Goal: Task Accomplishment & Management: Manage account settings

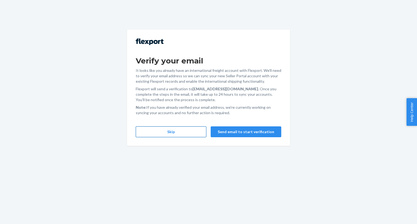
click at [172, 137] on button "Skip" at bounding box center [171, 131] width 71 height 11
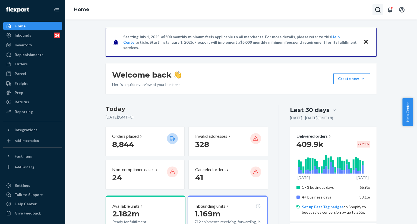
click at [377, 10] on icon "Open Search Box" at bounding box center [377, 10] width 7 height 7
click at [355, 11] on input "Search Input" at bounding box center [337, 9] width 67 height 5
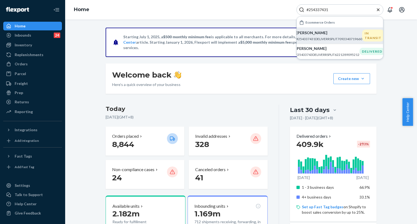
type input "#254337431"
click at [341, 35] on p "KERRI Ostergard" at bounding box center [329, 32] width 66 height 5
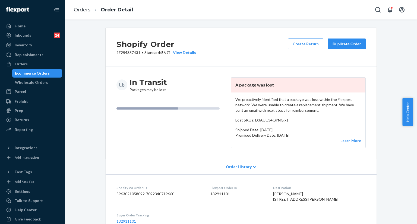
drag, startPoint x: 90, startPoint y: 171, endPoint x: 100, endPoint y: 134, distance: 38.7
click at [92, 166] on div "Shopify Order # #254337431 • Standard / $6.71 View Details Create Return Duplic…" at bounding box center [240, 210] width 343 height 364
click at [342, 45] on div "Duplicate Order" at bounding box center [346, 43] width 29 height 5
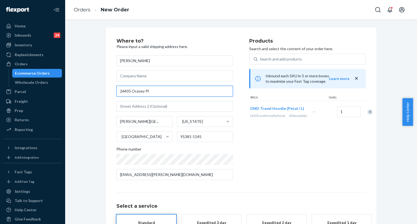
click at [162, 92] on input "26435 Ocasey Pl" at bounding box center [174, 91] width 116 height 11
paste input "ace Stevenson Ranch CA 91381"
type input "26435 Ocasey Place Stevenson Ranch CA 91381"
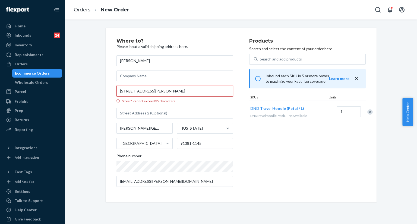
click at [211, 93] on input "26435 Ocasey Place Stevenson Ranch CA 91381" at bounding box center [174, 91] width 116 height 11
click at [142, 91] on input "26435 Ocasey Place Stevenson Ranch CA 91381" at bounding box center [174, 91] width 116 height 11
click at [203, 93] on input "26435 Ocasey Place Stevenson Ranch CA 91381" at bounding box center [174, 91] width 116 height 11
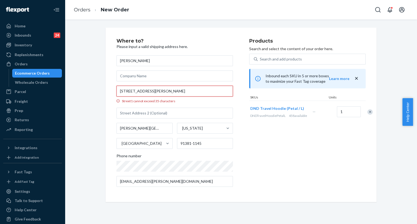
click at [203, 93] on input "26435 Ocasey Place Stevenson Ranch CA 91381" at bounding box center [174, 91] width 116 height 11
drag, startPoint x: 181, startPoint y: 91, endPoint x: 199, endPoint y: 93, distance: 18.3
click at [199, 93] on input "26435 Ocasey Place Stevenson Ranch CA 91381" at bounding box center [174, 91] width 116 height 11
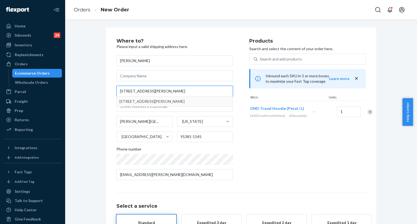
type input "26435 Ocasey Place Stevenson Ranch"
type input "91381"
type input "26435 Ocasey Pl"
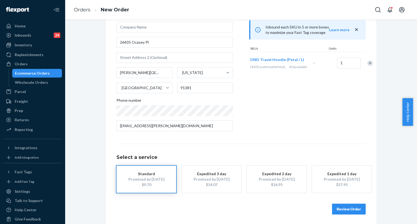
scroll to position [50, 0]
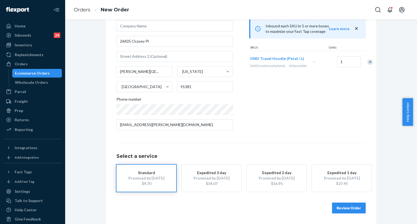
click at [343, 209] on button "Review Order" at bounding box center [349, 208] width 34 height 11
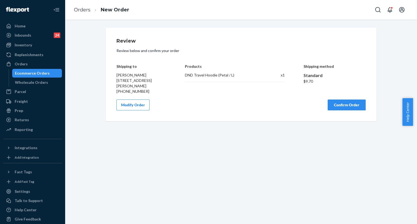
scroll to position [0, 0]
click at [347, 107] on button "Confirm Order" at bounding box center [346, 105] width 38 height 11
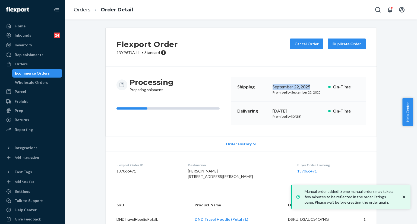
copy div "September 22, 2025"
drag, startPoint x: 270, startPoint y: 85, endPoint x: 302, endPoint y: 82, distance: 31.3
click at [314, 88] on div "September 22, 2025" at bounding box center [297, 87] width 51 height 6
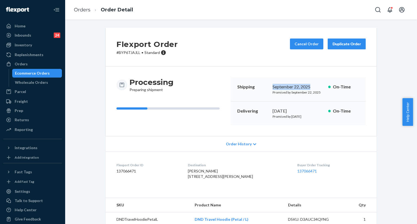
copy div "[DATE]"
drag, startPoint x: 270, startPoint y: 112, endPoint x: 303, endPoint y: 112, distance: 32.6
click at [303, 112] on div "[DATE]" at bounding box center [297, 111] width 51 height 6
drag, startPoint x: 291, startPoint y: 171, endPoint x: 321, endPoint y: 173, distance: 30.8
click at [321, 173] on dl "Flexport Order ID 137066471 Destination KERRI Ostergard 26435 Ocasey Pl Stevens…" at bounding box center [241, 172] width 271 height 41
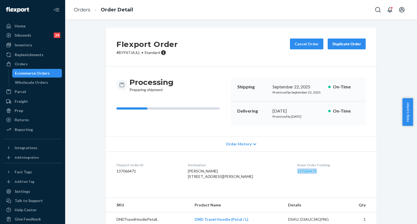
copy link "137066471"
drag, startPoint x: 84, startPoint y: 171, endPoint x: 85, endPoint y: 162, distance: 8.9
click at [85, 167] on div "Flexport Order # BYP6TJAJLL • Standard Cancel Order Duplicate Order Processing …" at bounding box center [240, 130] width 343 height 205
click at [24, 119] on div "Returns" at bounding box center [22, 119] width 14 height 5
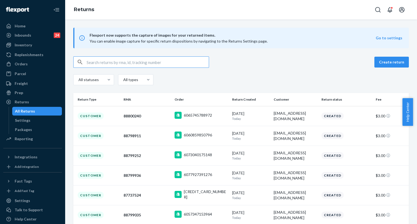
click at [135, 62] on input "text" at bounding box center [148, 62] width 122 height 11
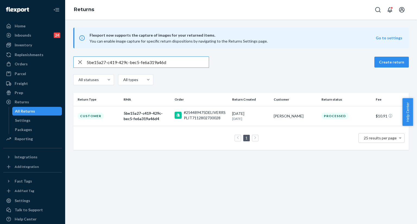
type input "5be15a27-c419-429c-bec5-fe6a319a46d"
click at [123, 114] on div "5be15a27-c419-429c-bec5-fe6a319a46d4" at bounding box center [146, 116] width 47 height 11
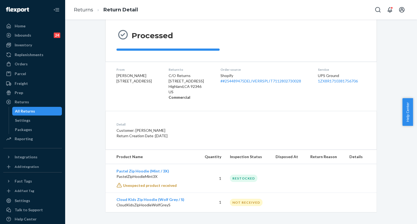
scroll to position [50, 0]
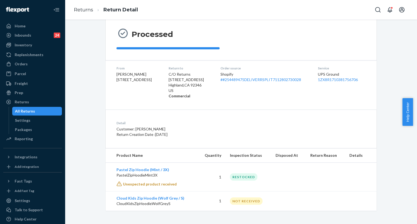
drag, startPoint x: 383, startPoint y: 215, endPoint x: 366, endPoint y: 197, distance: 25.0
click at [382, 214] on div "Return #5be15a27-c419-429c-bec5-fe6a319a46d4 $10.91 Share return label Processe…" at bounding box center [241, 122] width 352 height 205
click at [97, 179] on div "Return #5be15a27-c419-429c-bec5-fe6a319a46d4 $10.91 Share return label Processe…" at bounding box center [240, 94] width 343 height 233
click at [375, 7] on icon "Open Search Box" at bounding box center [377, 10] width 7 height 7
click at [336, 8] on input "Search Input" at bounding box center [337, 9] width 67 height 5
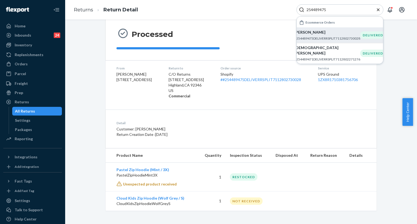
type input "254489475"
click at [317, 35] on p "[PERSON_NAME]" at bounding box center [327, 32] width 66 height 5
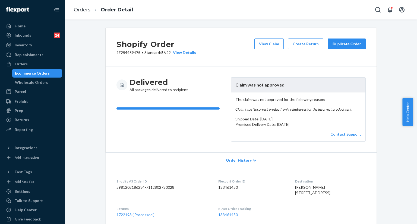
click at [336, 47] on button "Duplicate Order" at bounding box center [346, 44] width 38 height 11
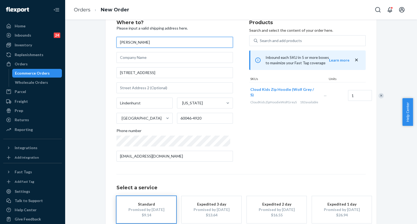
scroll to position [50, 0]
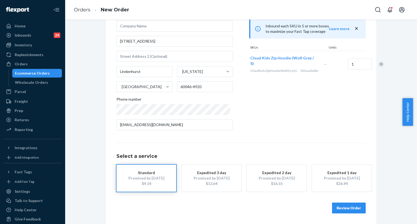
click at [345, 209] on button "Review Order" at bounding box center [349, 208] width 34 height 11
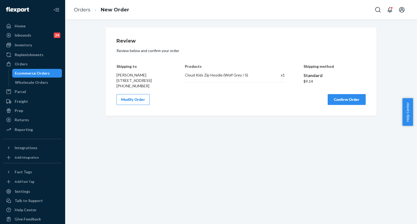
click at [336, 104] on button "Confirm Order" at bounding box center [346, 99] width 38 height 11
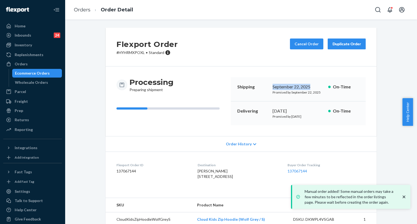
copy div "September 22, 2025"
drag, startPoint x: 270, startPoint y: 86, endPoint x: 311, endPoint y: 85, distance: 41.0
click at [311, 85] on div "September 22, 2025" at bounding box center [297, 87] width 51 height 6
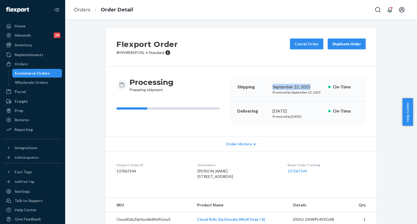
copy div "[DATE]"
drag, startPoint x: 268, startPoint y: 109, endPoint x: 306, endPoint y: 111, distance: 38.3
click at [306, 111] on div "Delivering [DATE] Promised by [DATE] On-Time" at bounding box center [298, 113] width 135 height 24
copy link "137067144"
drag, startPoint x: 287, startPoint y: 171, endPoint x: 268, endPoint y: 88, distance: 85.2
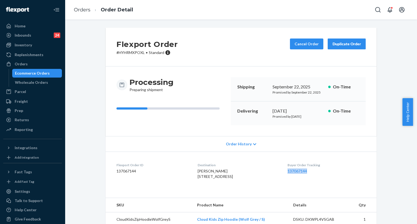
click at [320, 167] on dl "Flexport Order ID 137067144 Destination [PERSON_NAME] [STREET_ADDRESS] US Buyer…" at bounding box center [241, 172] width 271 height 41
click at [375, 207] on div "Flexport Order # HYHRMXPOXL • Standard Cancel Order Duplicate Order Processing …" at bounding box center [240, 127] width 279 height 199
drag, startPoint x: 119, startPoint y: 43, endPoint x: 118, endPoint y: 40, distance: 3.6
click at [119, 43] on h2 "Flexport Order" at bounding box center [146, 44] width 61 height 11
click at [119, 41] on h2 "Flexport Order" at bounding box center [146, 44] width 61 height 11
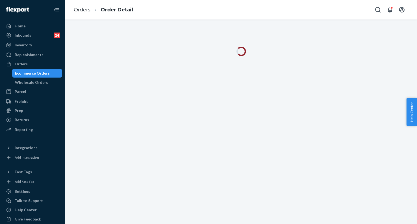
click at [375, 12] on icon "Open Search Box" at bounding box center [377, 10] width 7 height 7
click at [330, 9] on input "Search Input" at bounding box center [337, 9] width 67 height 5
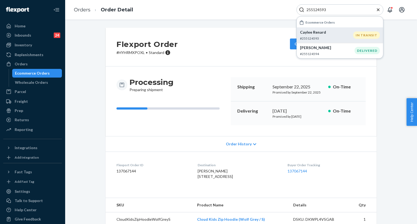
type input "255124593"
click at [315, 34] on p "Caylee Renard" at bounding box center [326, 32] width 53 height 5
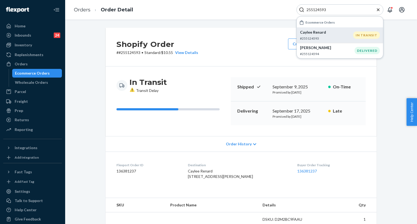
click at [399, 36] on div "Shopify Order # #255124593 • Standard / $10.55 View Details Create Return Dupli…" at bounding box center [240, 195] width 343 height 334
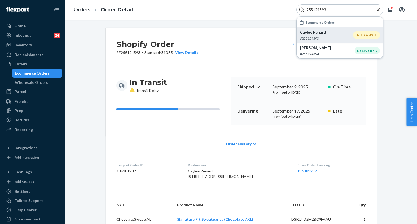
click at [101, 117] on div "Shopify Order # #255124593 • Standard / $10.55 View Details Create Return Dupli…" at bounding box center [240, 199] width 279 height 343
click at [158, 129] on div "In Transit Transit Delay Shipped September 9, 2025 Promised by September 9, 202…" at bounding box center [241, 101] width 271 height 70
click at [379, 10] on icon "Close Search" at bounding box center [377, 9] width 5 height 5
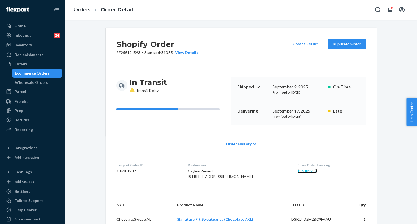
click at [300, 169] on link "136381237" at bounding box center [307, 171] width 20 height 5
click at [373, 9] on button "Open Search Box" at bounding box center [377, 9] width 11 height 11
click at [333, 10] on input "Search Input" at bounding box center [337, 9] width 67 height 5
drag, startPoint x: 328, startPoint y: 9, endPoint x: 342, endPoint y: 12, distance: 14.2
click at [342, 12] on input "#25530846 Complete" at bounding box center [337, 9] width 67 height 5
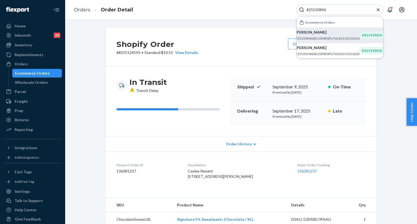
type input "#25530846"
click at [333, 36] on p "#25530846DELIVERRSPLIT6265113313324" at bounding box center [327, 38] width 64 height 5
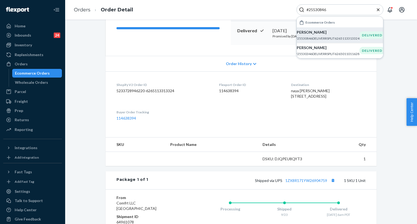
scroll to position [81, 0]
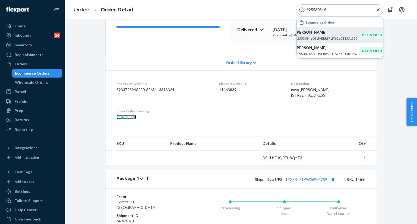
click at [132, 119] on link "114638394" at bounding box center [126, 117] width 20 height 5
